Goal: Navigation & Orientation: Find specific page/section

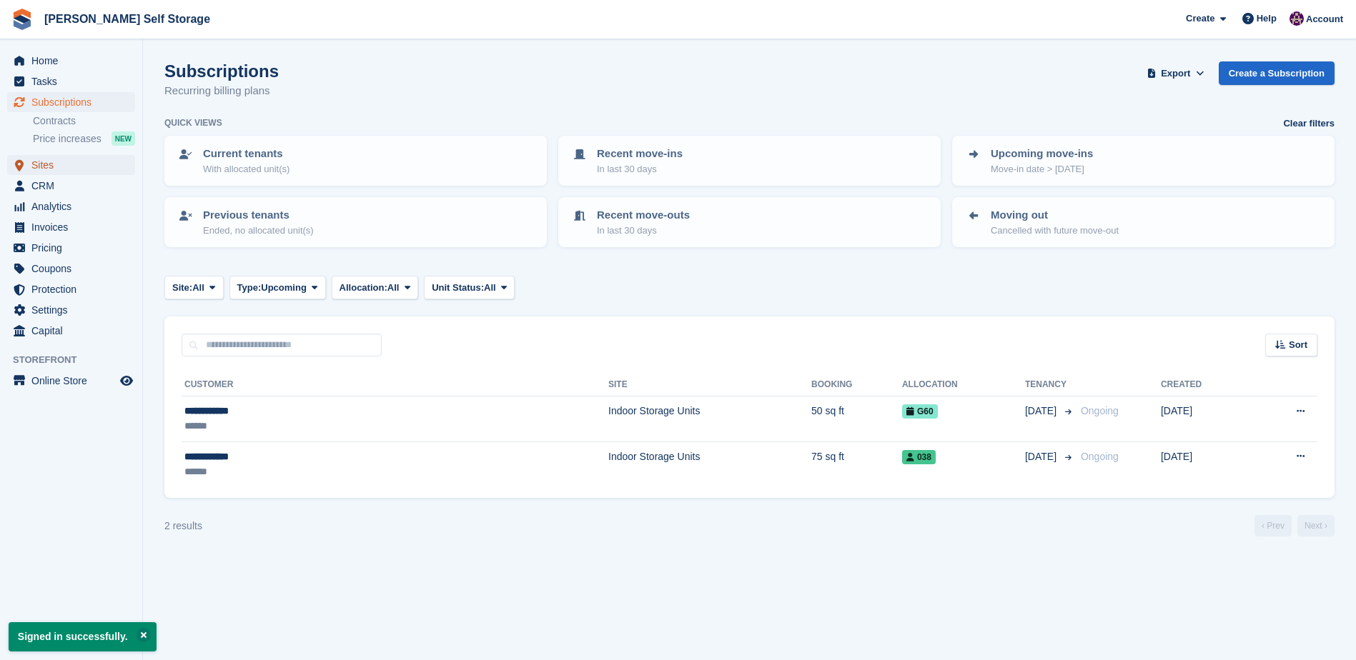
click at [36, 162] on span "Sites" at bounding box center [74, 165] width 86 height 20
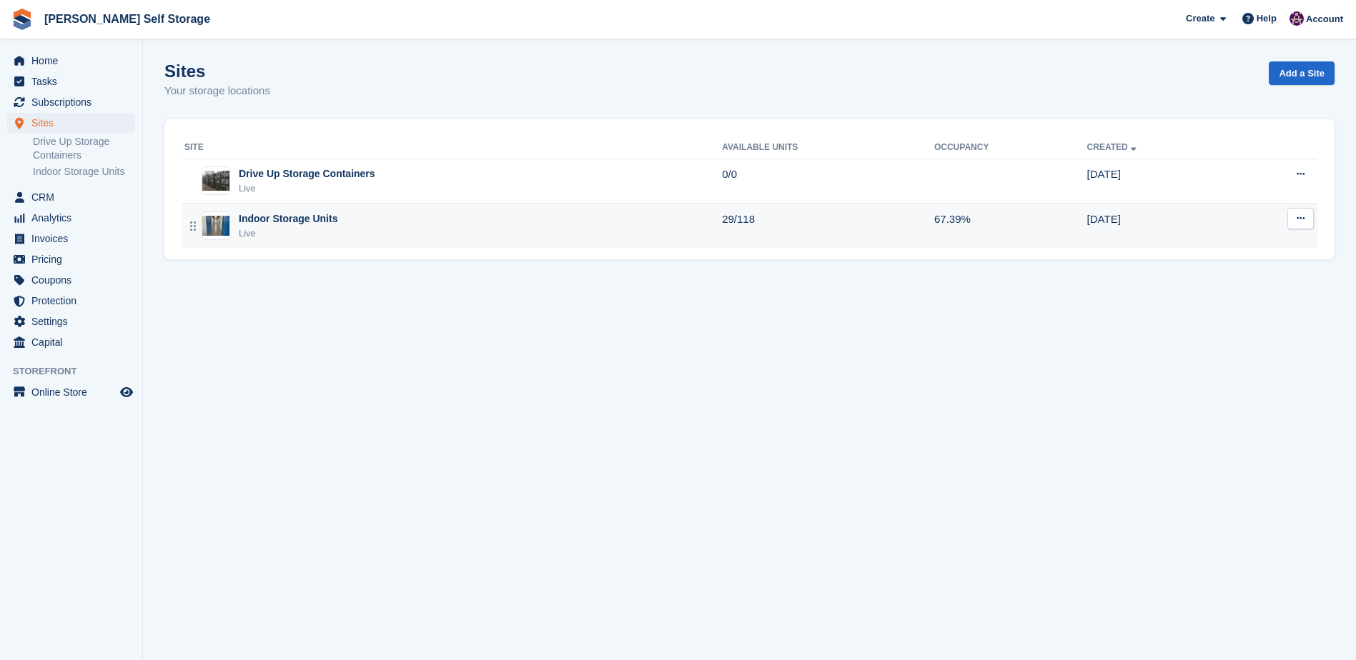
click at [259, 212] on div "Indoor Storage Units" at bounding box center [288, 219] width 99 height 15
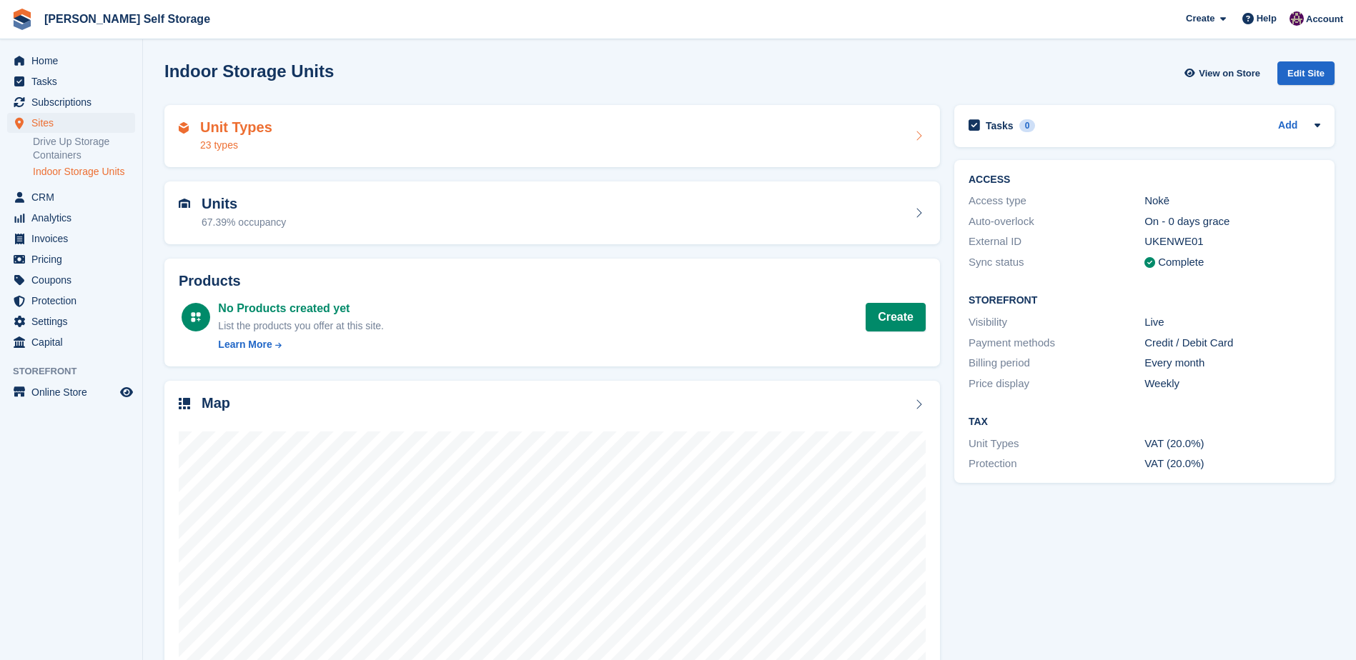
click at [242, 134] on h2 "Unit Types" at bounding box center [236, 127] width 72 height 16
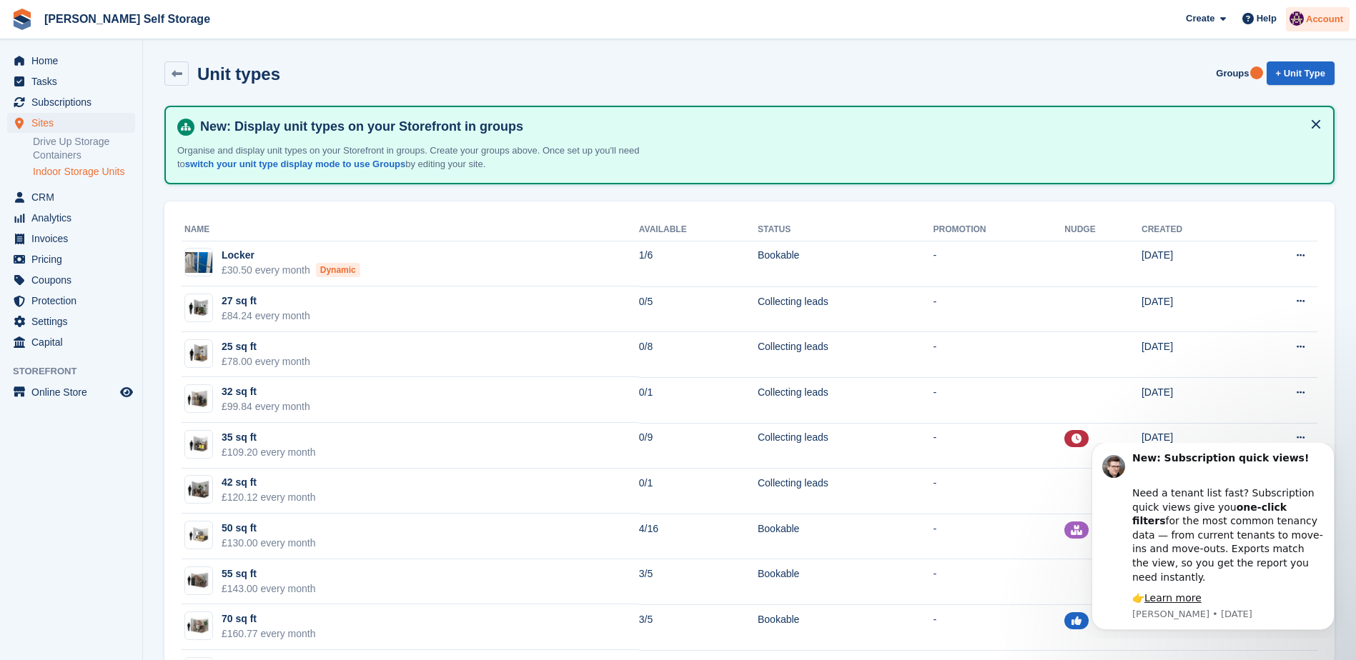
click at [1293, 21] on img at bounding box center [1296, 18] width 14 height 14
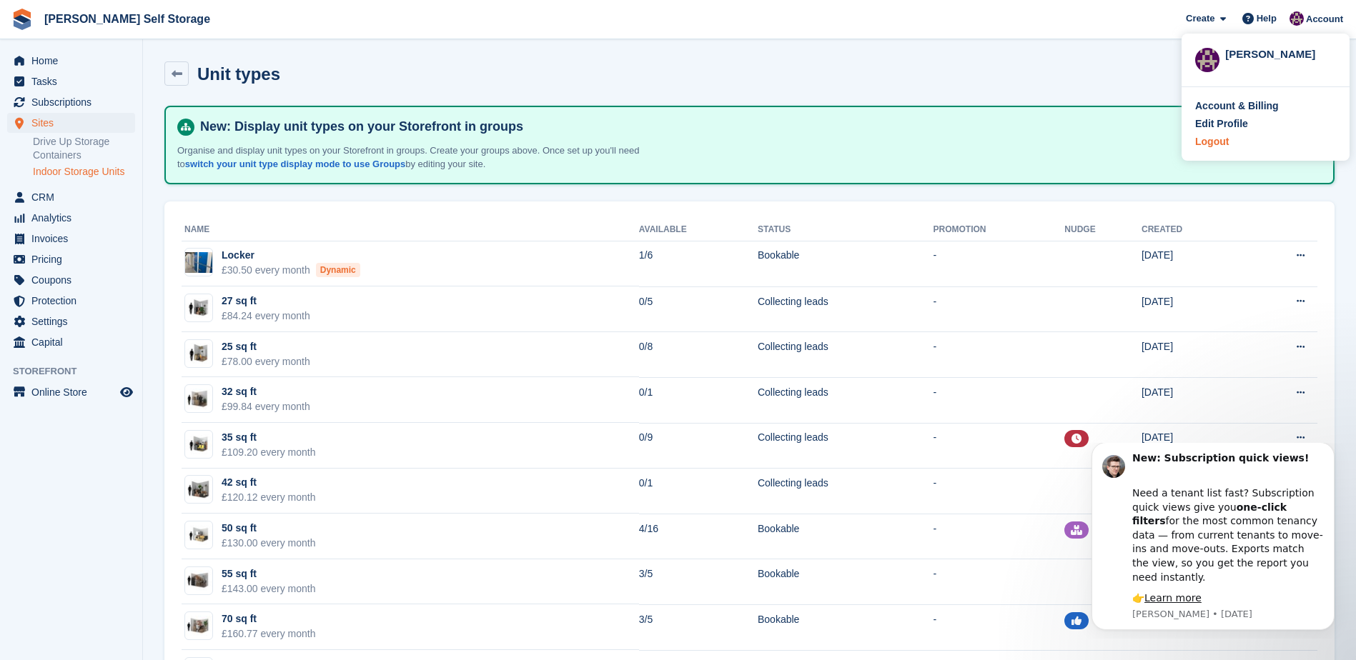
click at [1225, 141] on div "Logout" at bounding box center [1212, 141] width 34 height 15
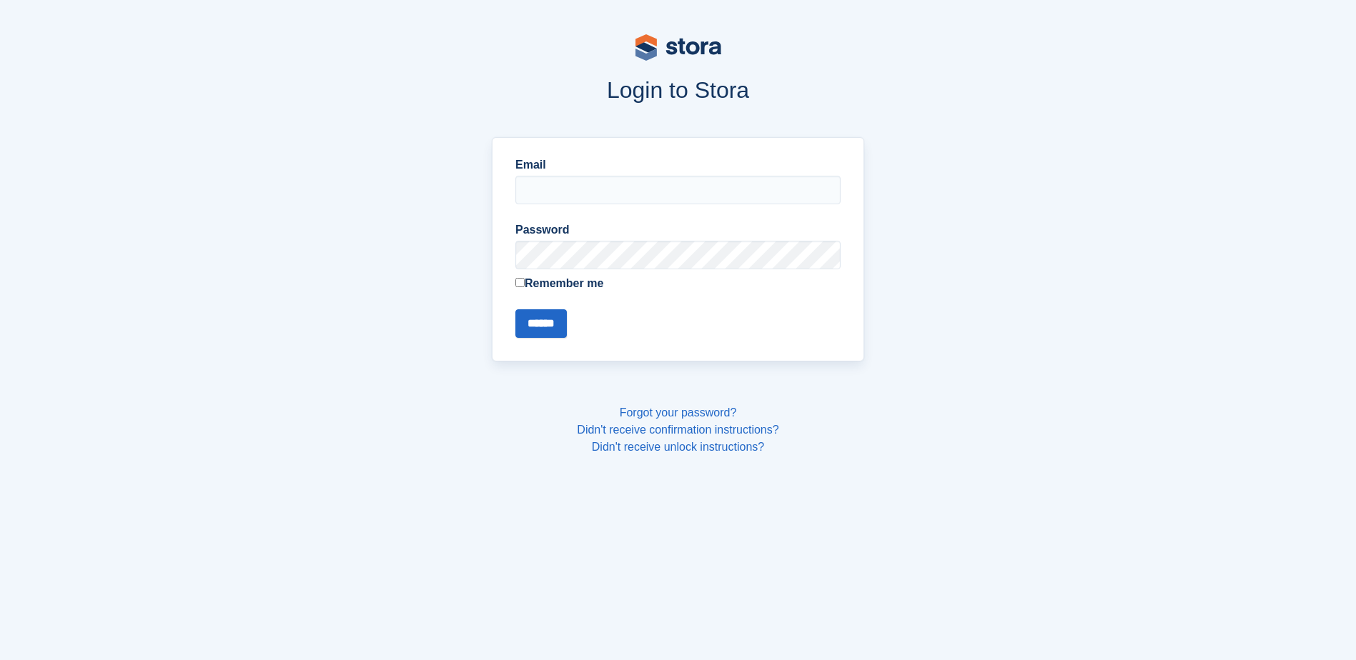
type input "**********"
